Goal: Task Accomplishment & Management: Manage account settings

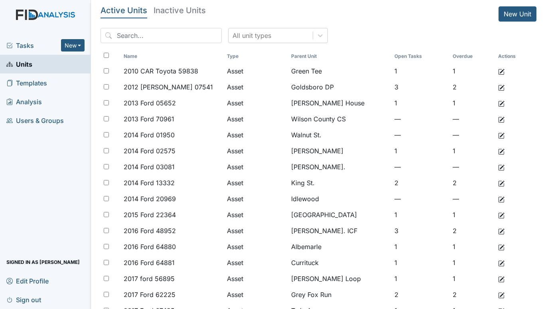
click at [21, 43] on span "Tasks" at bounding box center [33, 46] width 55 height 10
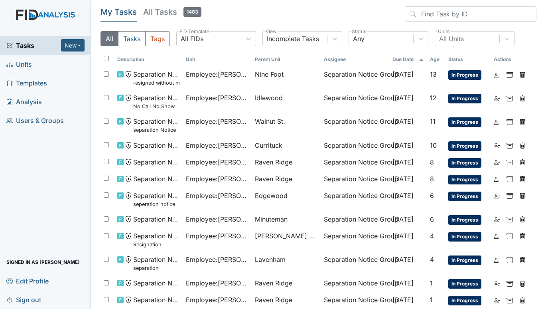
click at [21, 64] on span "Units" at bounding box center [19, 64] width 26 height 12
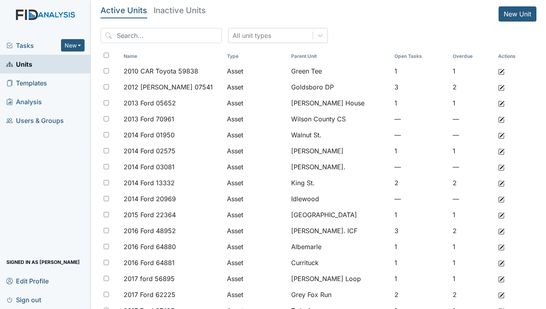
click at [22, 44] on span "Tasks" at bounding box center [33, 46] width 55 height 10
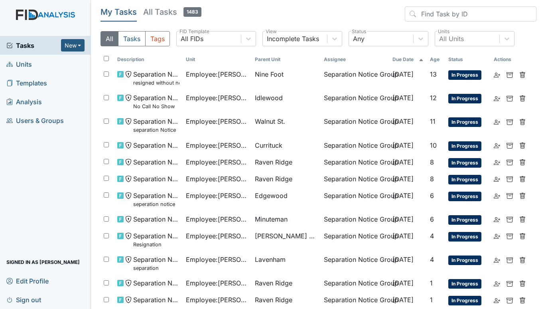
click at [16, 61] on span "Units" at bounding box center [19, 64] width 26 height 12
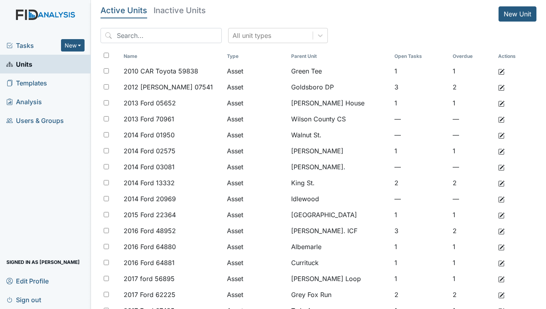
click at [19, 45] on span "Tasks" at bounding box center [33, 46] width 55 height 10
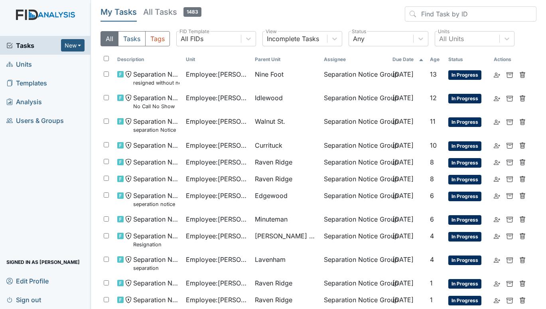
click at [27, 61] on span "Units" at bounding box center [19, 64] width 26 height 12
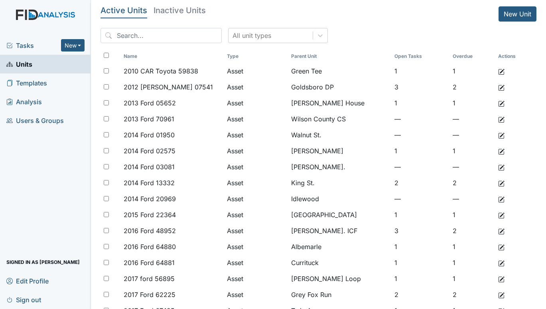
click at [58, 298] on link "Sign out" at bounding box center [45, 299] width 91 height 19
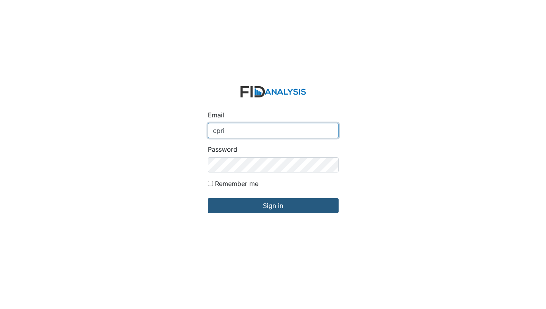
type input "[EMAIL_ADDRESS][DOMAIN_NAME]"
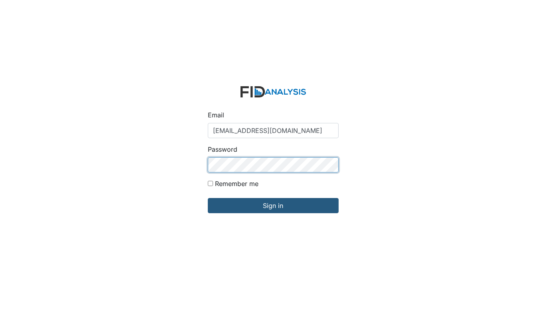
click at [208, 198] on input "Sign in" at bounding box center [273, 205] width 131 height 15
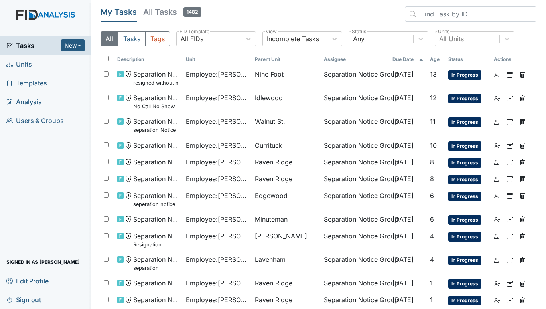
click at [17, 64] on span "Units" at bounding box center [19, 64] width 26 height 12
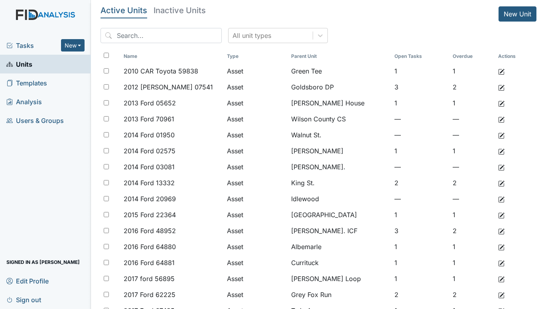
click at [79, 300] on link "Sign out" at bounding box center [45, 299] width 91 height 19
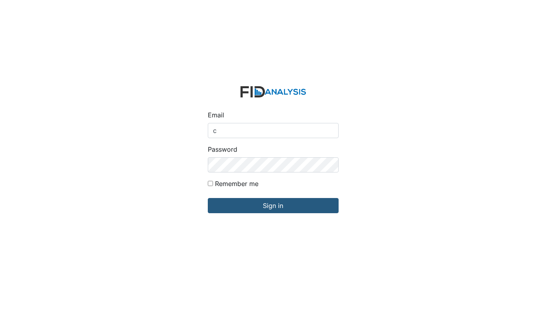
type input "[EMAIL_ADDRESS][DOMAIN_NAME]"
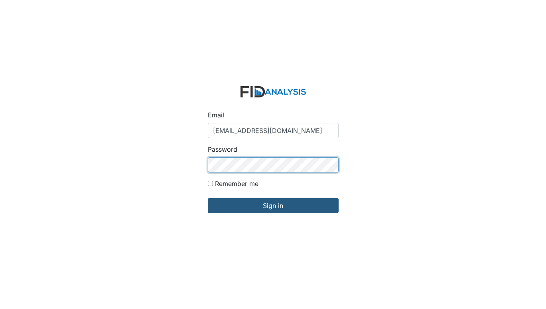
click at [208, 198] on input "Sign in" at bounding box center [273, 205] width 131 height 15
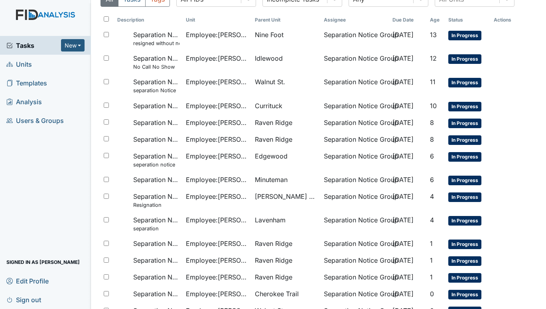
scroll to position [40, 0]
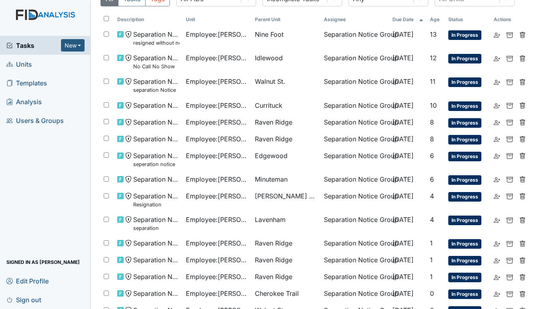
click at [20, 63] on span "Units" at bounding box center [19, 64] width 26 height 12
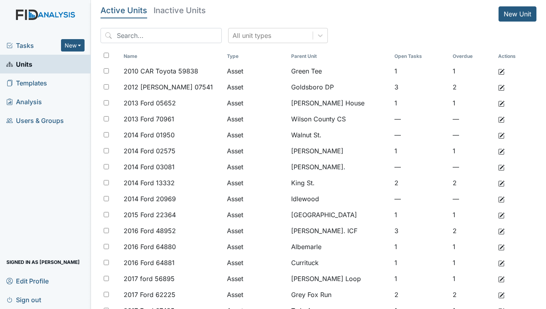
click at [71, 299] on link "Sign out" at bounding box center [45, 299] width 91 height 19
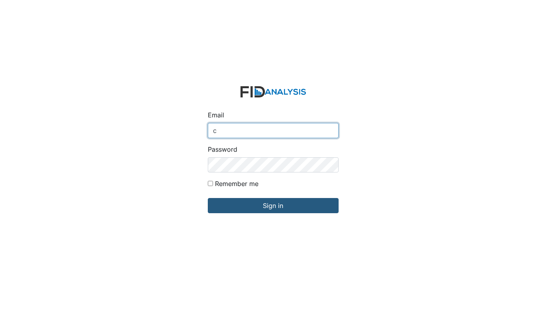
type input "[EMAIL_ADDRESS][DOMAIN_NAME]"
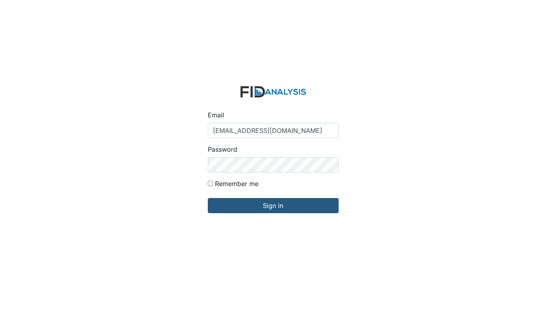
click at [269, 154] on div "Password" at bounding box center [273, 158] width 131 height 28
click at [208, 198] on input "Sign in" at bounding box center [273, 205] width 131 height 15
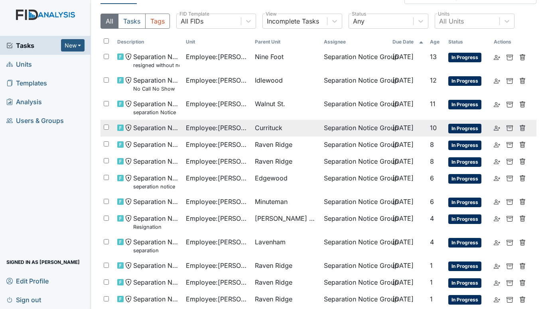
scroll to position [91, 0]
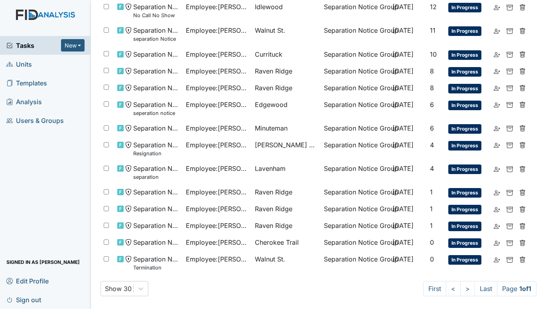
click at [25, 61] on span "Units" at bounding box center [19, 64] width 26 height 12
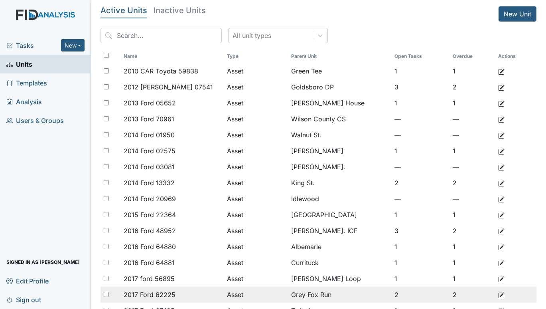
click at [250, 300] on td "Asset" at bounding box center [256, 294] width 64 height 16
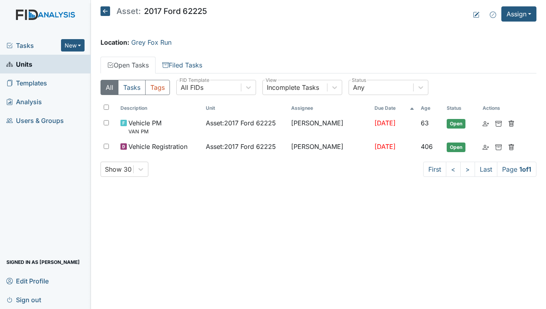
click at [24, 68] on span "Units" at bounding box center [19, 64] width 26 height 12
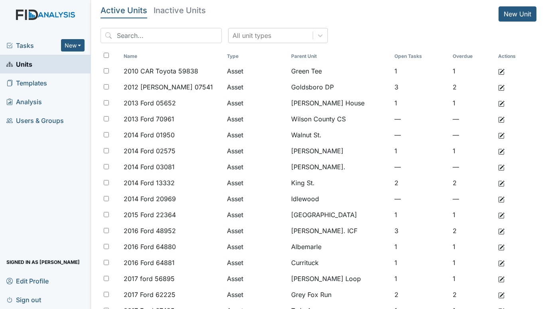
click at [27, 42] on span "Tasks" at bounding box center [33, 46] width 55 height 10
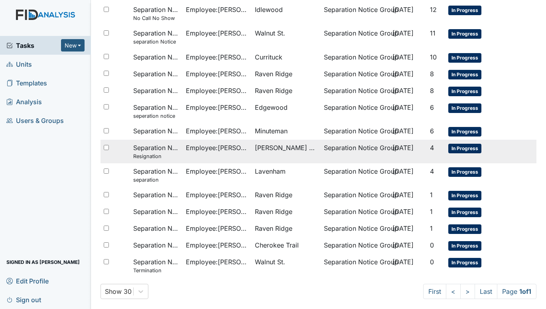
scroll to position [91, 0]
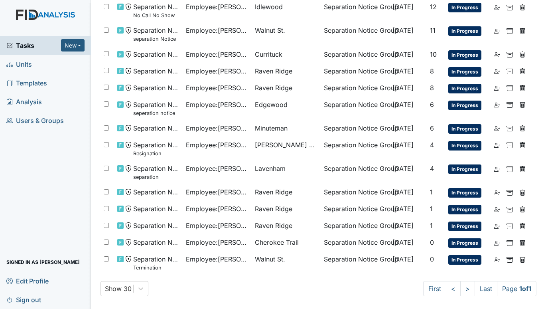
click at [20, 65] on span "Units" at bounding box center [19, 64] width 26 height 12
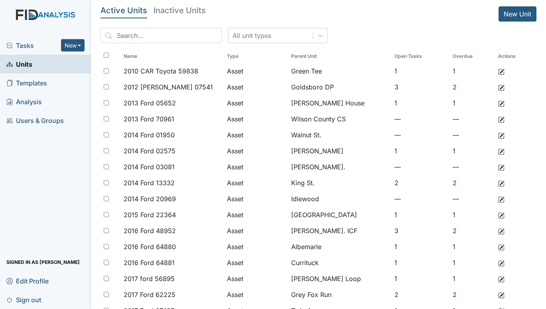
click at [66, 300] on link "Sign out" at bounding box center [45, 299] width 91 height 19
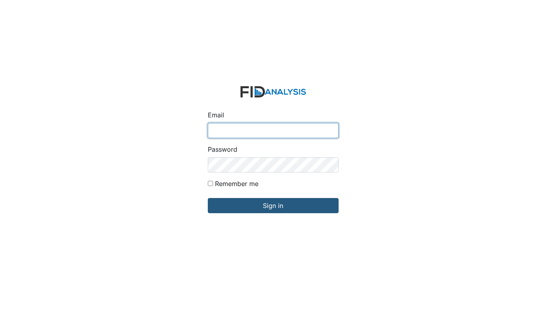
click at [244, 124] on input "Email" at bounding box center [273, 130] width 131 height 15
type input "[EMAIL_ADDRESS][DOMAIN_NAME]"
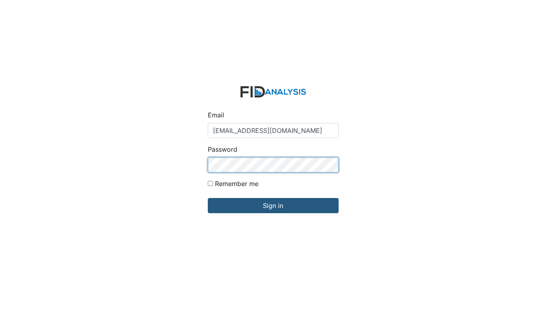
click at [208, 198] on input "Sign in" at bounding box center [273, 205] width 131 height 15
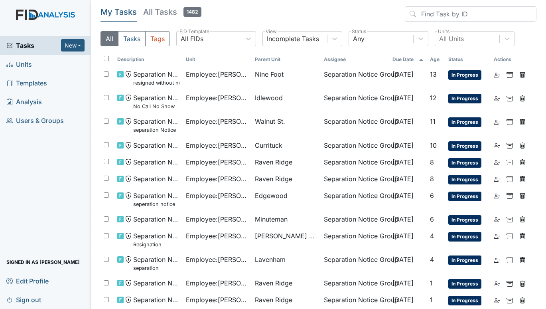
click at [19, 65] on span "Units" at bounding box center [19, 64] width 26 height 12
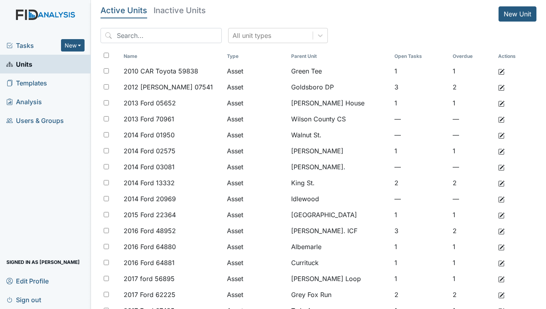
scroll to position [270, 0]
